Goal: Information Seeking & Learning: Understand process/instructions

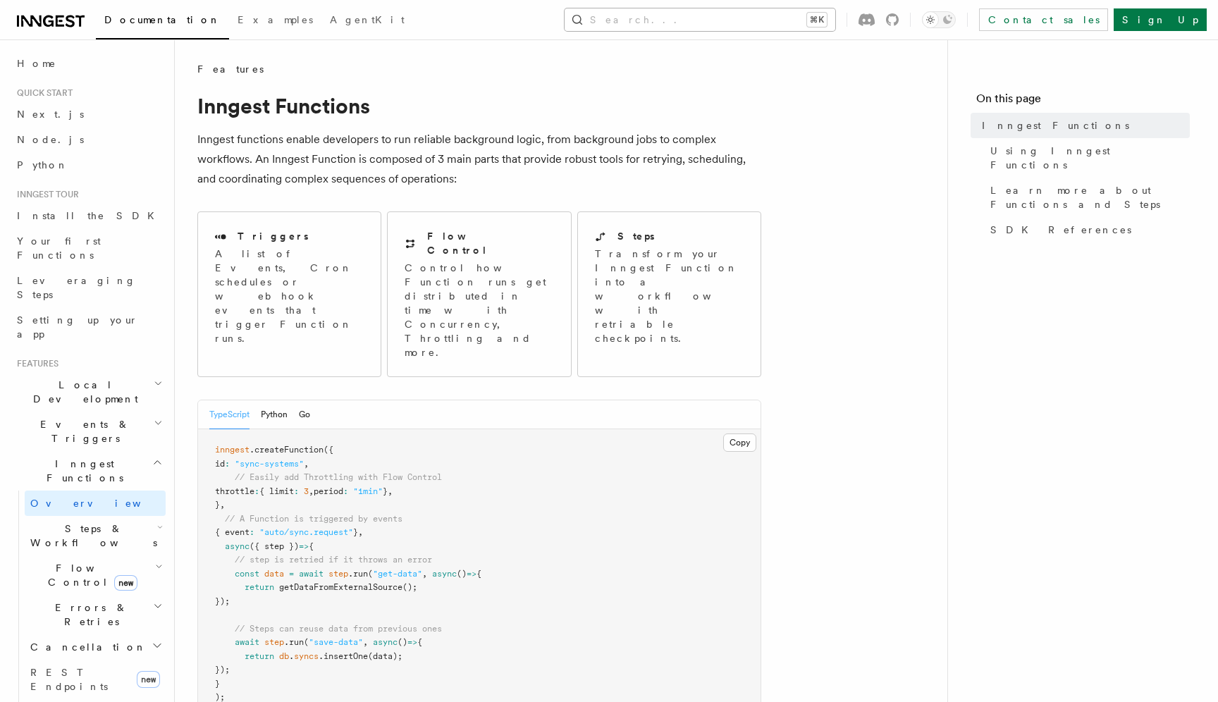
click at [798, 24] on button "Search... ⌘K" at bounding box center [699, 19] width 271 height 23
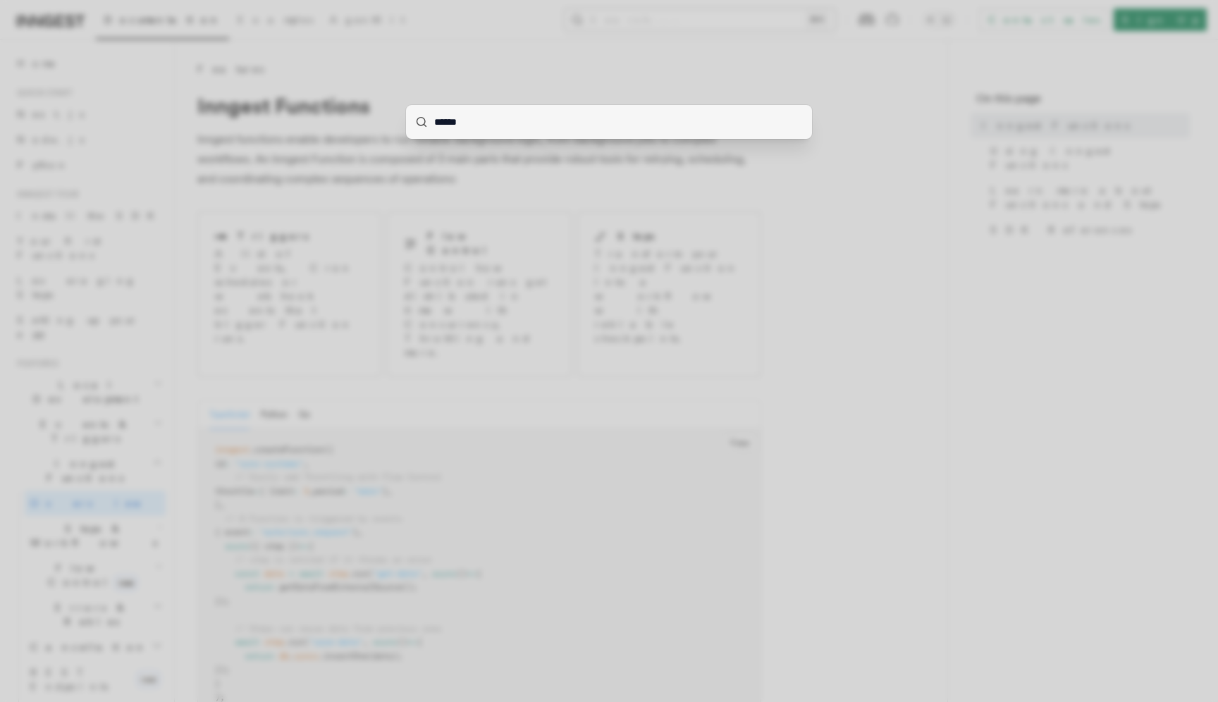
type input "*******"
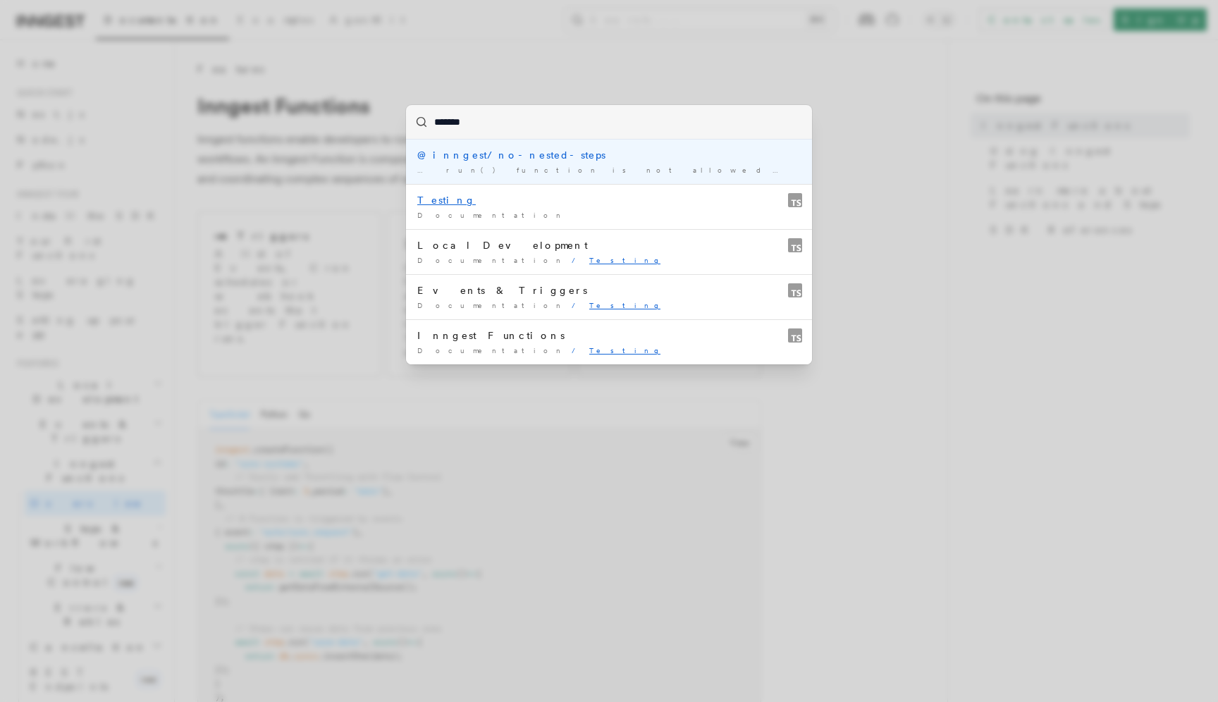
click at [502, 156] on div "@inngest/no-nested-steps" at bounding box center [608, 155] width 383 height 14
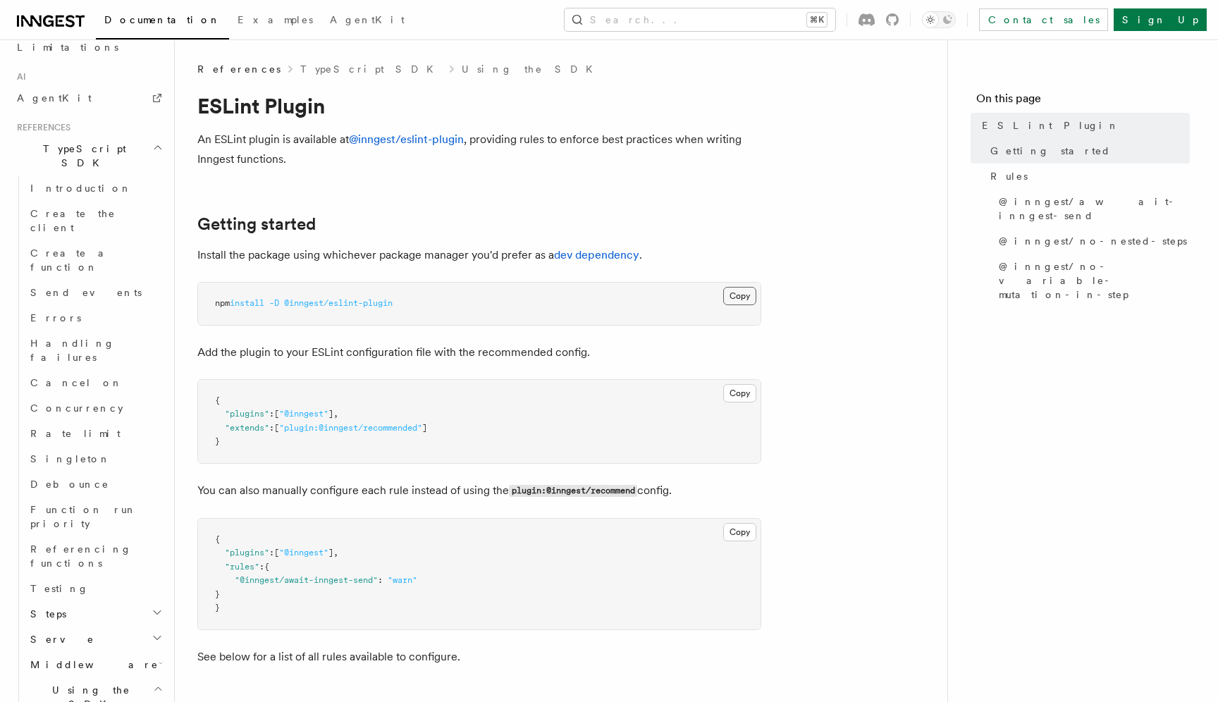
click at [750, 301] on button "Copy Copied" at bounding box center [739, 296] width 33 height 18
drag, startPoint x: 290, startPoint y: 416, endPoint x: 332, endPoint y: 415, distance: 41.6
click at [328, 415] on span ""@inngest"" at bounding box center [303, 414] width 49 height 10
copy span "@inngest"
click at [292, 446] on pre "{ "plugins" : [ "@inngest" ] , "extends" : [ "plugin:@inngest/recommended" ] }" at bounding box center [479, 421] width 562 height 83
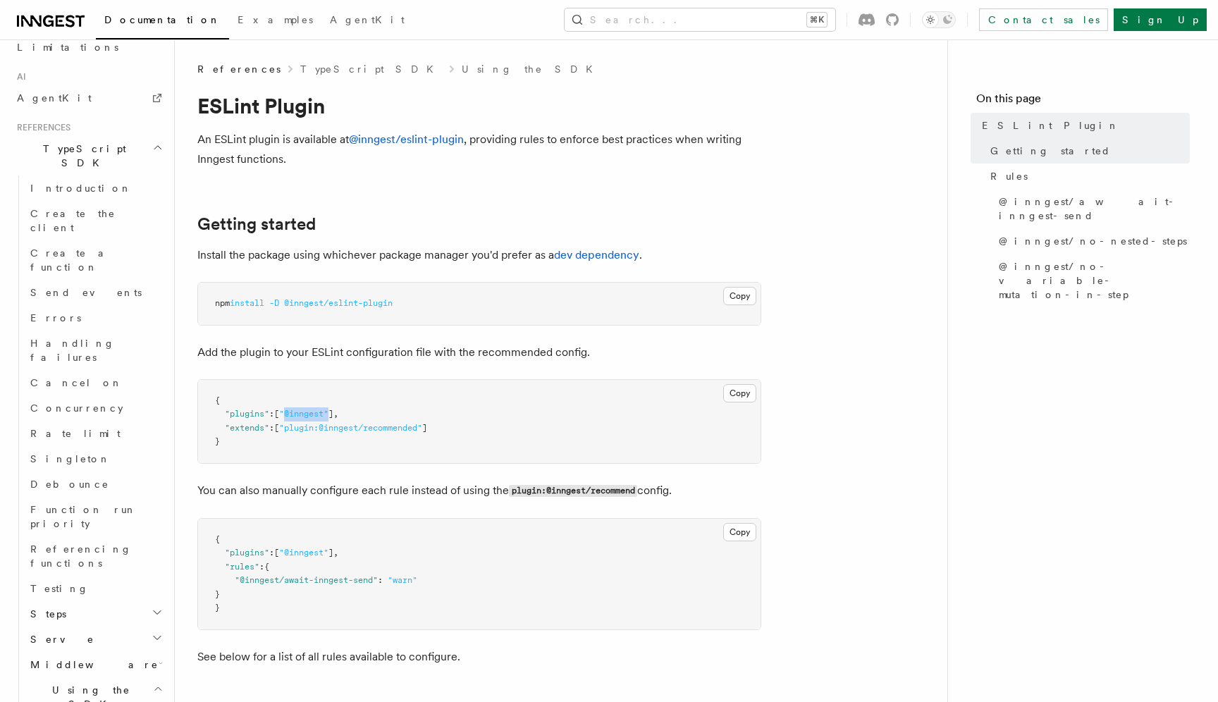
drag, startPoint x: 292, startPoint y: 414, endPoint x: 335, endPoint y: 414, distance: 43.0
click at [328, 414] on span ""@inngest"" at bounding box center [303, 414] width 49 height 10
copy span "@inngest""
click at [359, 428] on span ""plugin:@inngest/recommended"" at bounding box center [350, 428] width 143 height 10
drag, startPoint x: 292, startPoint y: 428, endPoint x: 428, endPoint y: 429, distance: 136.7
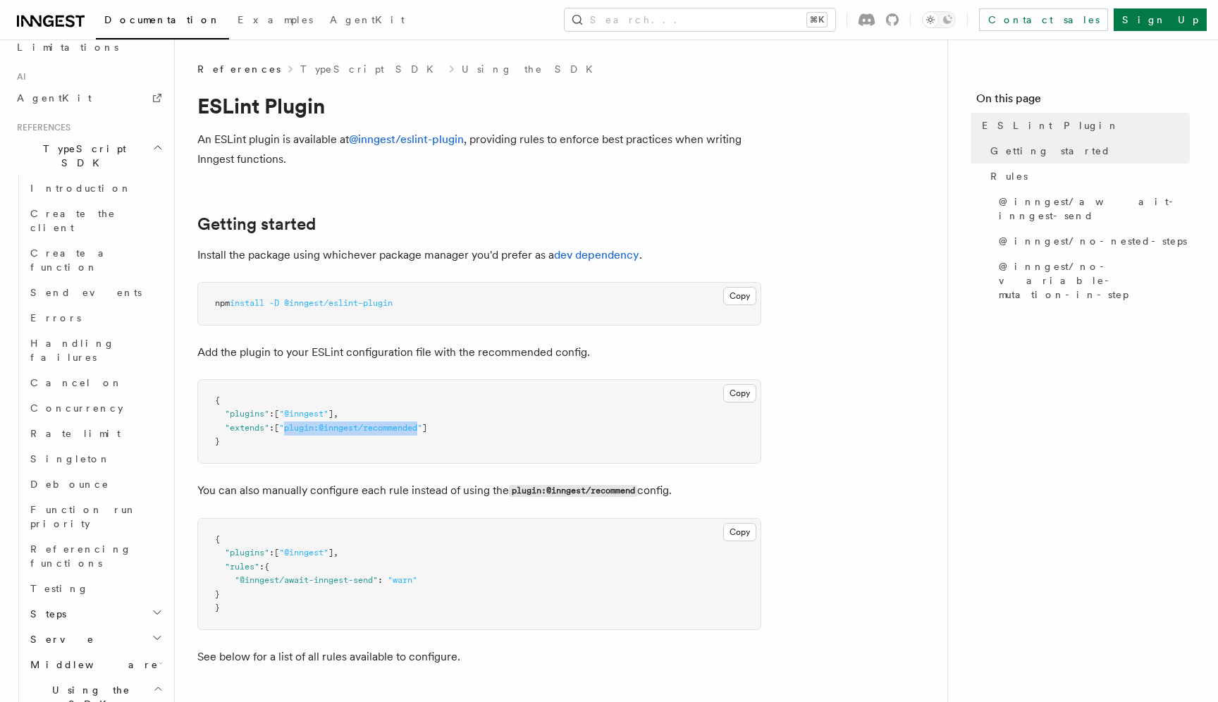
click at [422, 429] on span ""plugin:@inngest/recommended"" at bounding box center [350, 428] width 143 height 10
copy span "plugin:@inngest/recommended"
click at [410, 143] on link "@inngest/eslint-plugin" at bounding box center [406, 138] width 115 height 13
click at [307, 409] on span ""@inngest"" at bounding box center [303, 414] width 49 height 10
drag, startPoint x: 292, startPoint y: 412, endPoint x: 334, endPoint y: 414, distance: 41.6
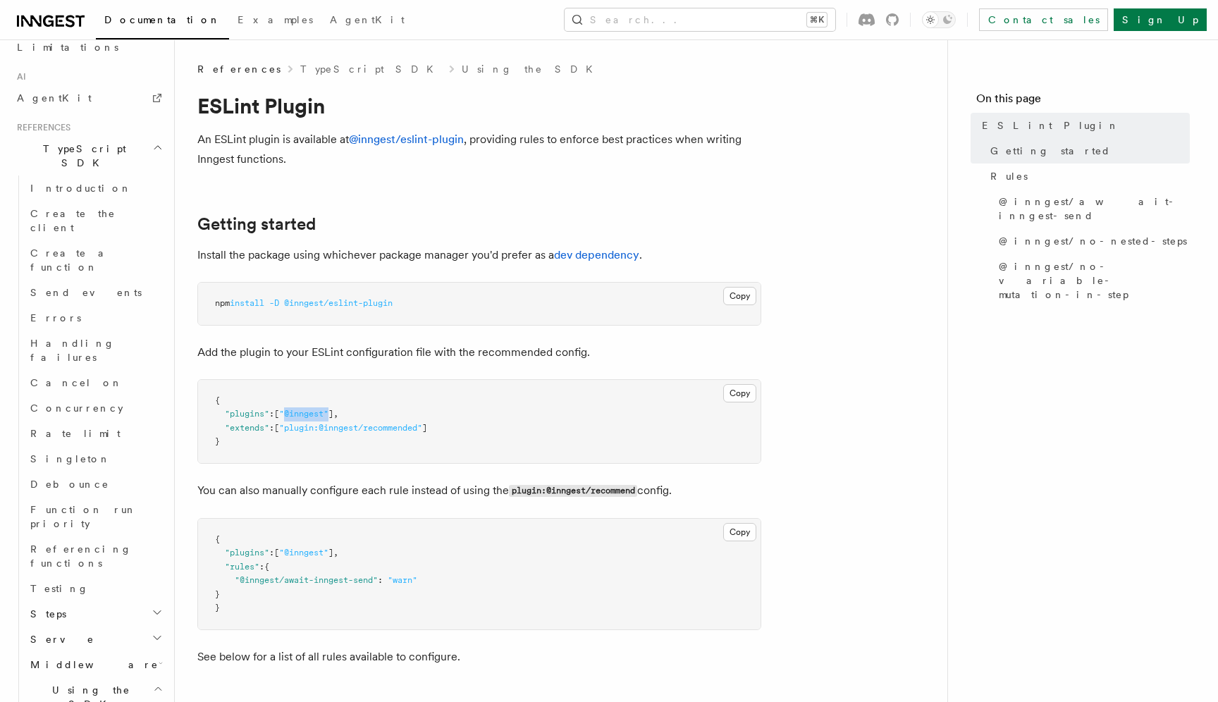
click at [328, 414] on span ""@inngest"" at bounding box center [303, 414] width 49 height 10
copy span "@inngest""
click at [309, 440] on pre "{ "plugins" : [ "@inngest" ] , "extends" : [ "plugin:@inngest/recommended" ] }" at bounding box center [479, 421] width 562 height 83
drag, startPoint x: 290, startPoint y: 430, endPoint x: 430, endPoint y: 425, distance: 139.6
click at [422, 425] on span ""plugin:@inngest/recommended"" at bounding box center [350, 428] width 143 height 10
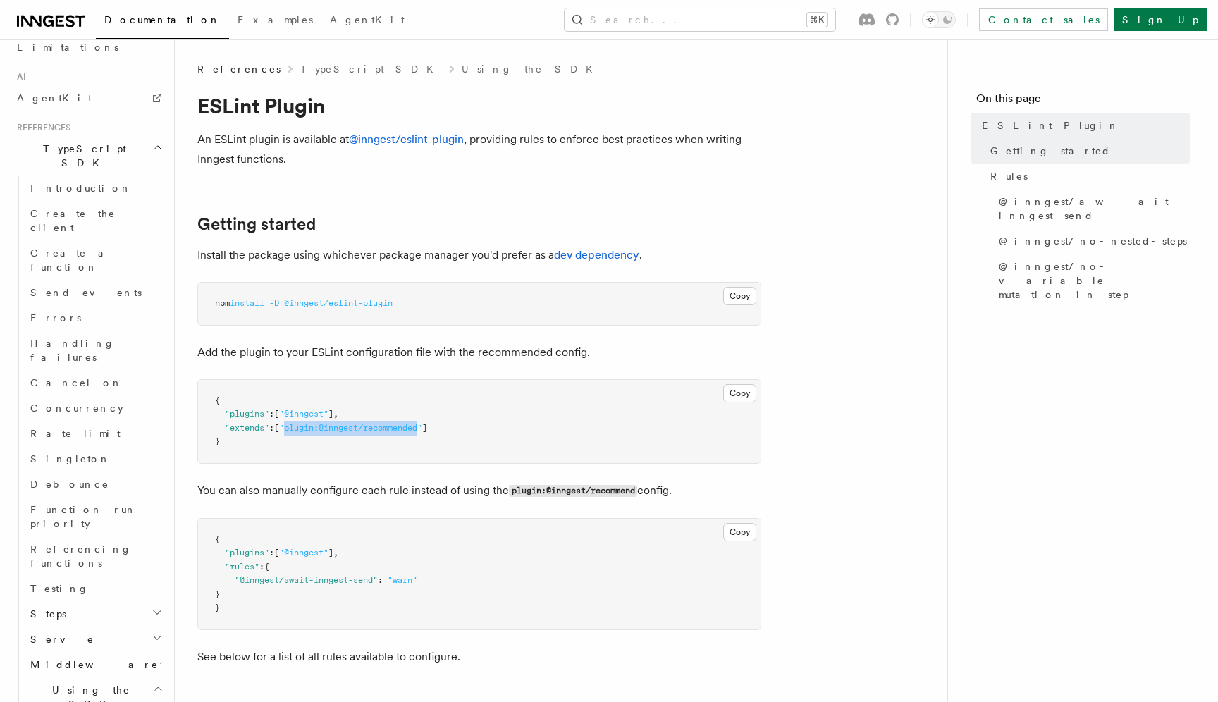
copy span "plugin:@inngest/recommended"
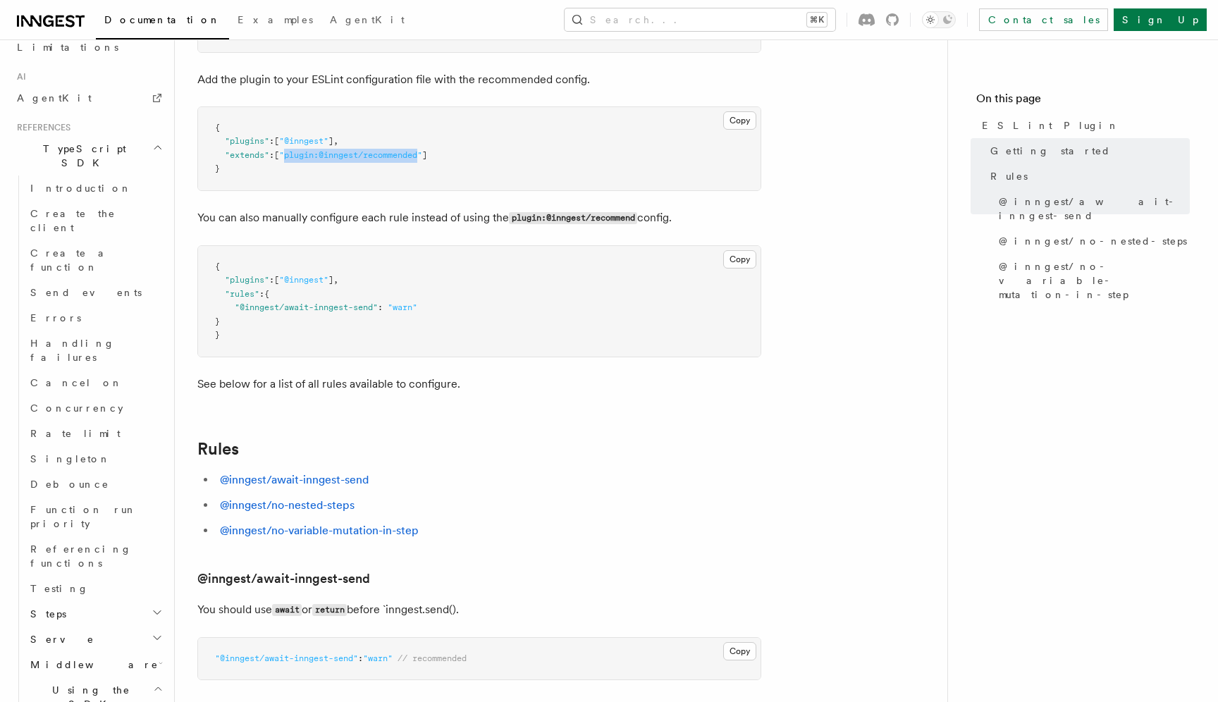
scroll to position [255, 0]
